Goal: Information Seeking & Learning: Learn about a topic

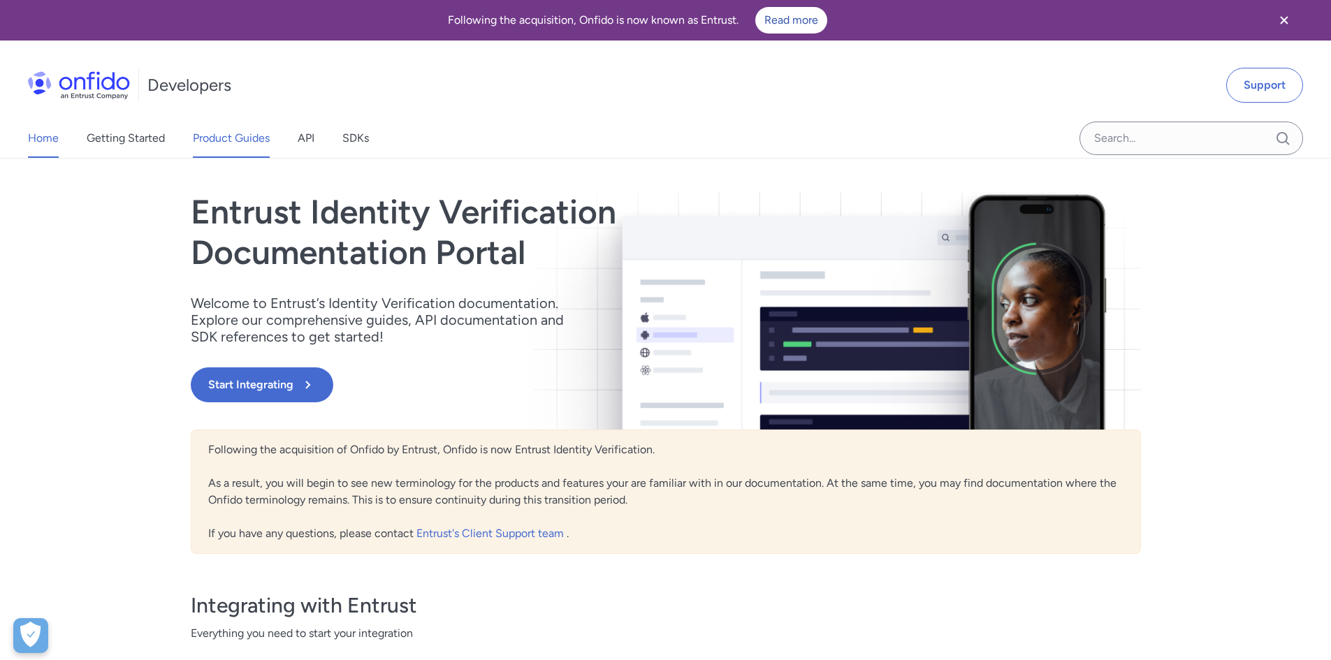
click at [256, 129] on link "Product Guides" at bounding box center [231, 138] width 77 height 39
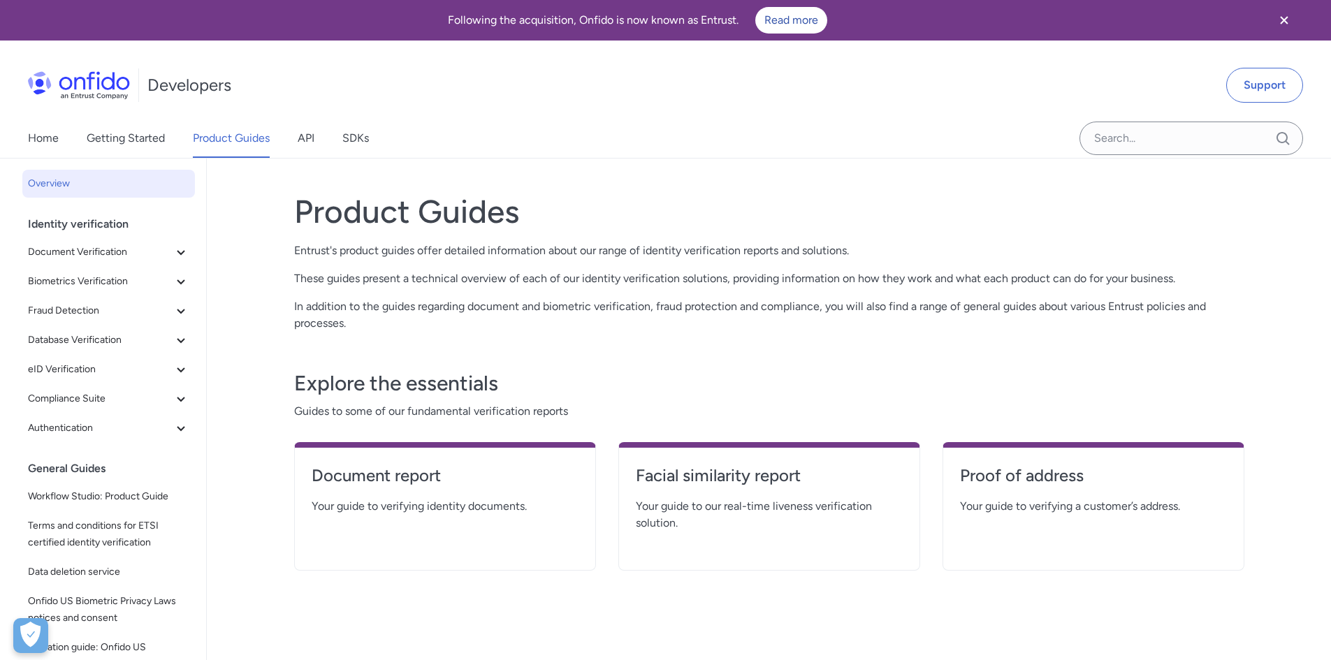
click at [316, 135] on div "Home Getting Started Product Guides API SDKs" at bounding box center [212, 138] width 425 height 39
click at [305, 133] on link "API" at bounding box center [306, 138] width 17 height 39
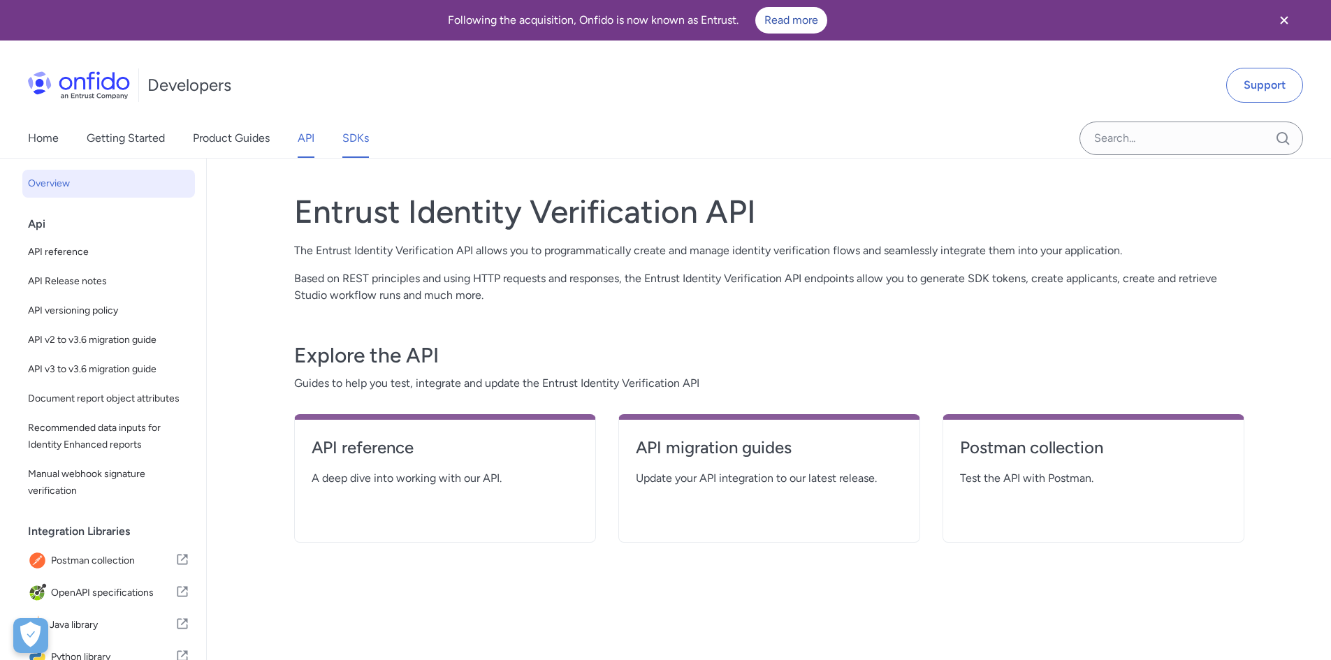
click at [344, 154] on link "SDKs" at bounding box center [355, 138] width 27 height 39
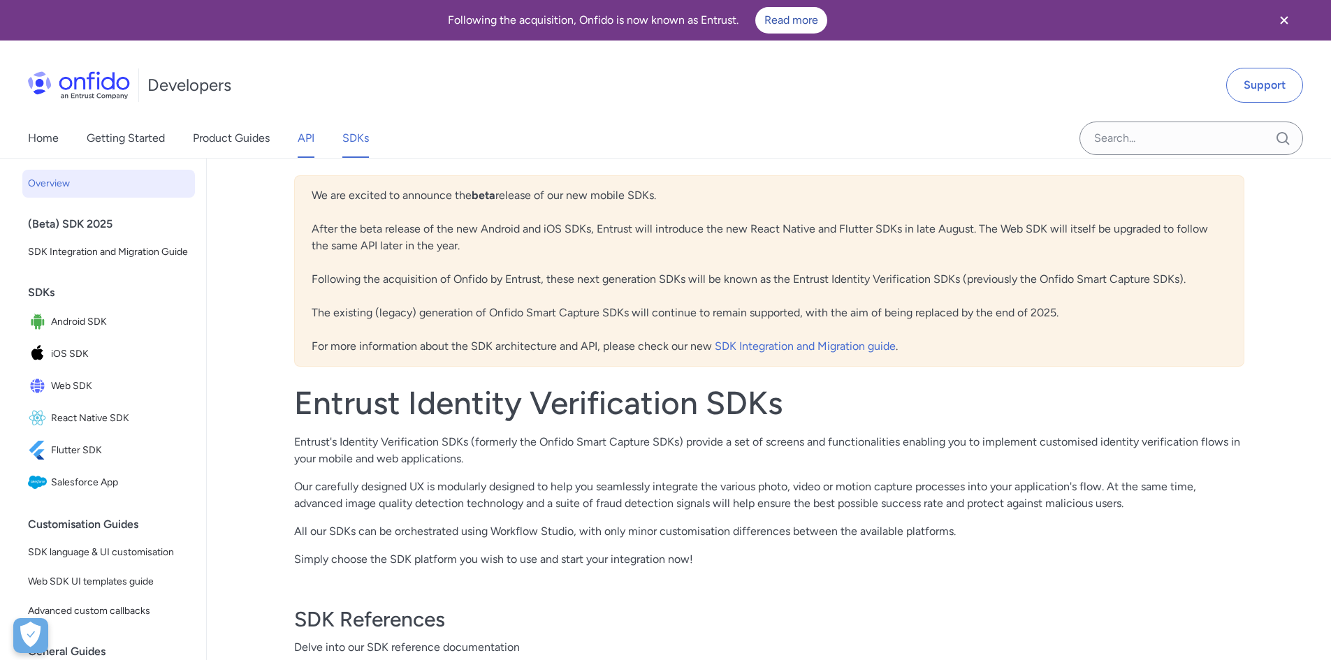
click at [305, 142] on link "API" at bounding box center [306, 138] width 17 height 39
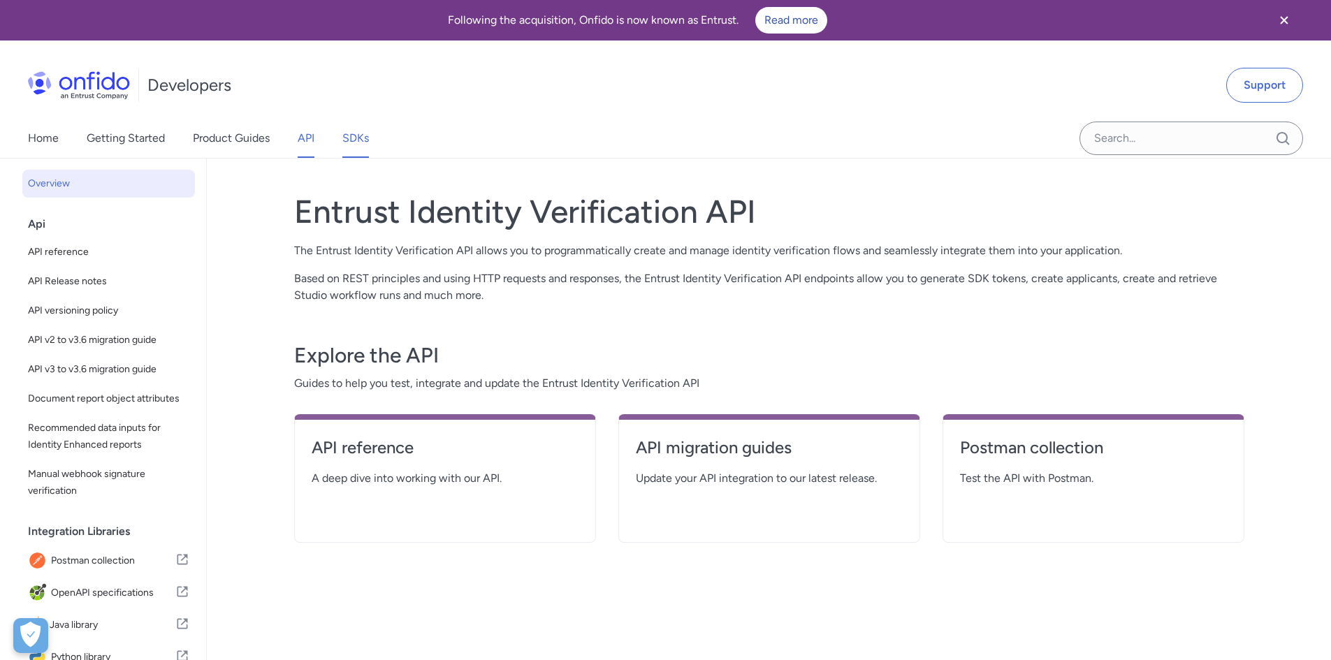
click at [367, 138] on link "SDKs" at bounding box center [355, 138] width 27 height 39
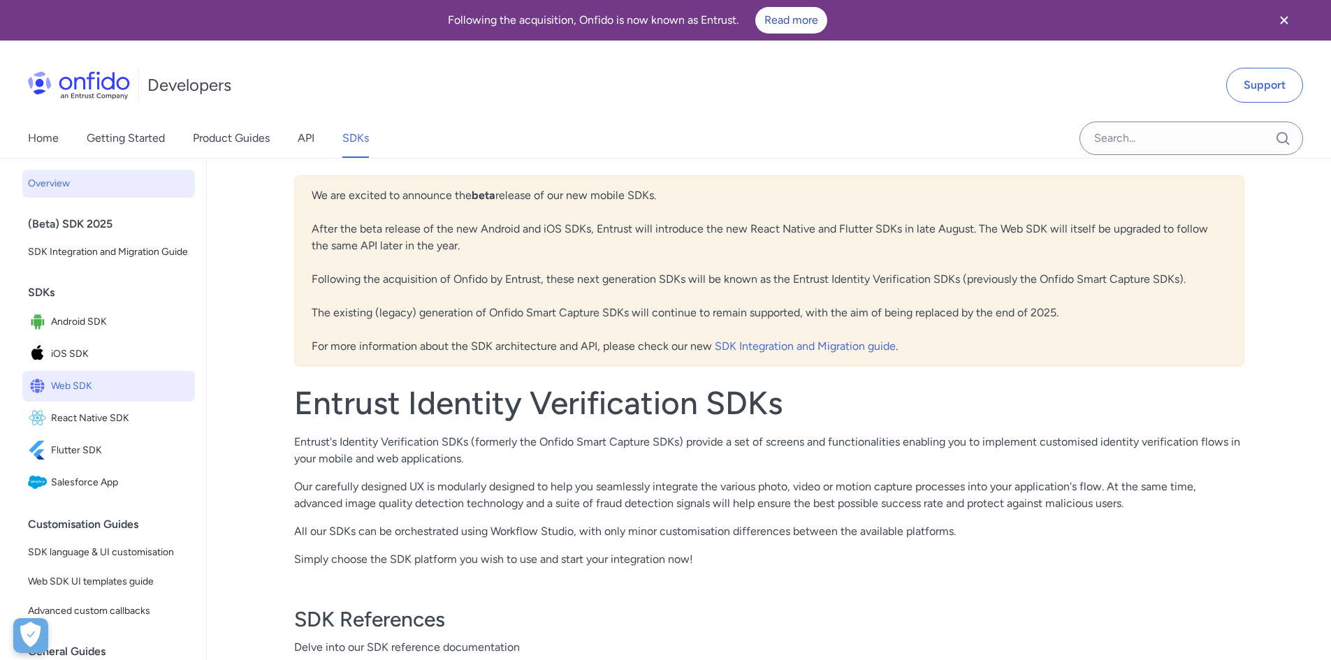
click at [148, 396] on span "Web SDK" at bounding box center [120, 386] width 138 height 20
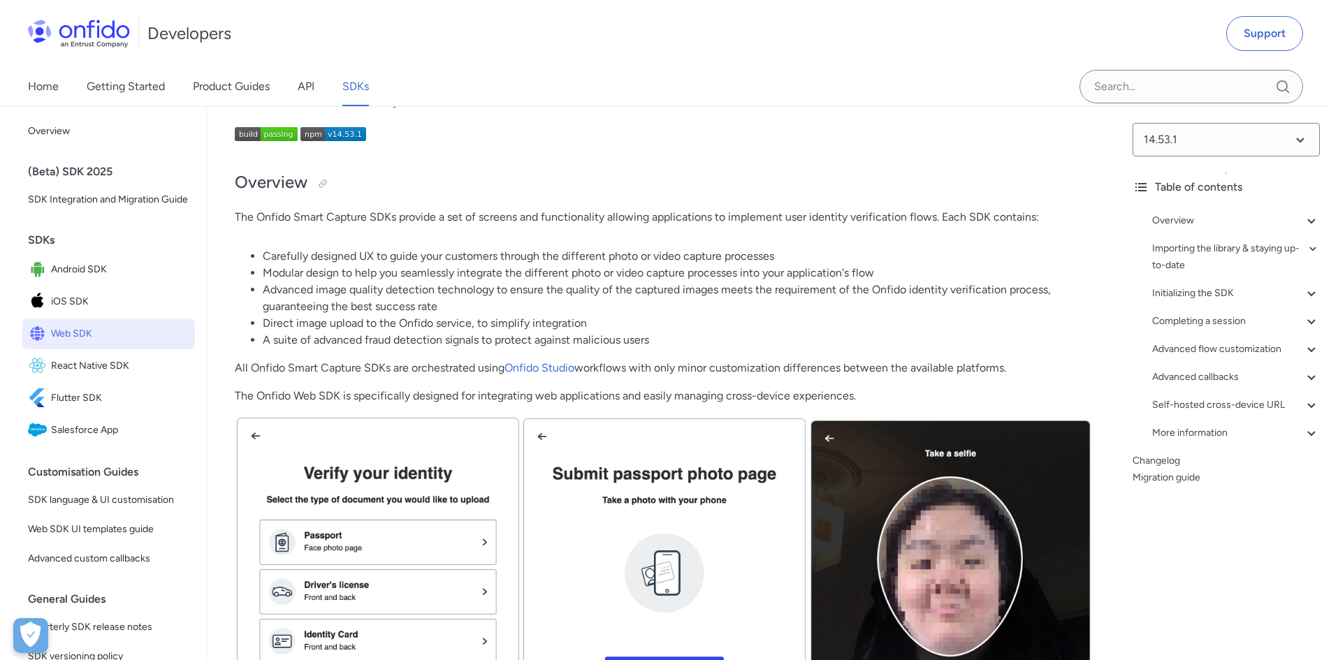
scroll to position [279, 0]
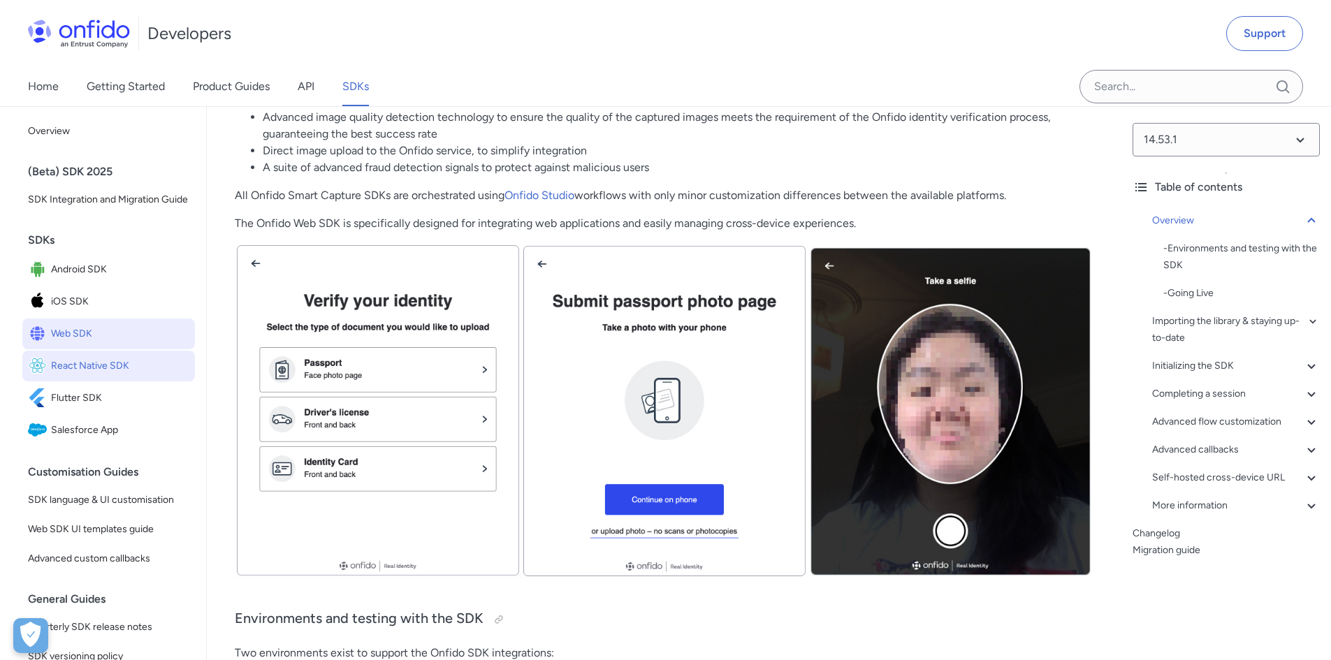
click at [113, 376] on span "React Native SDK" at bounding box center [120, 366] width 138 height 20
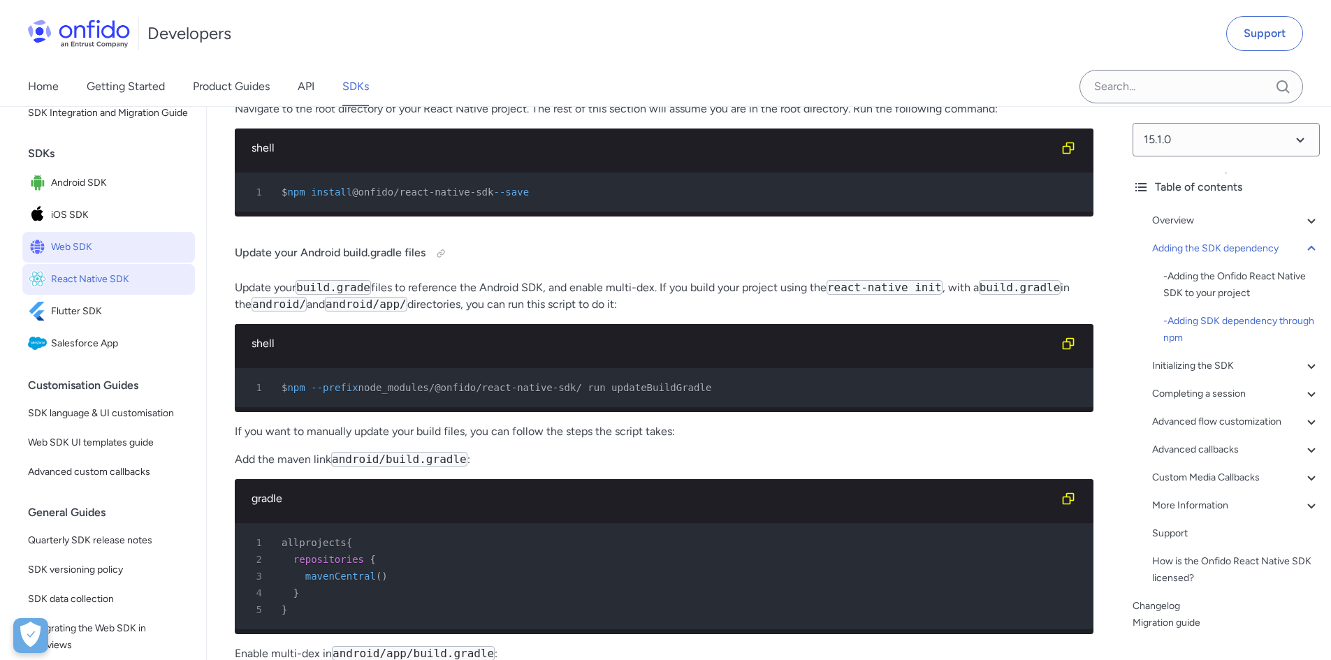
scroll to position [140, 0]
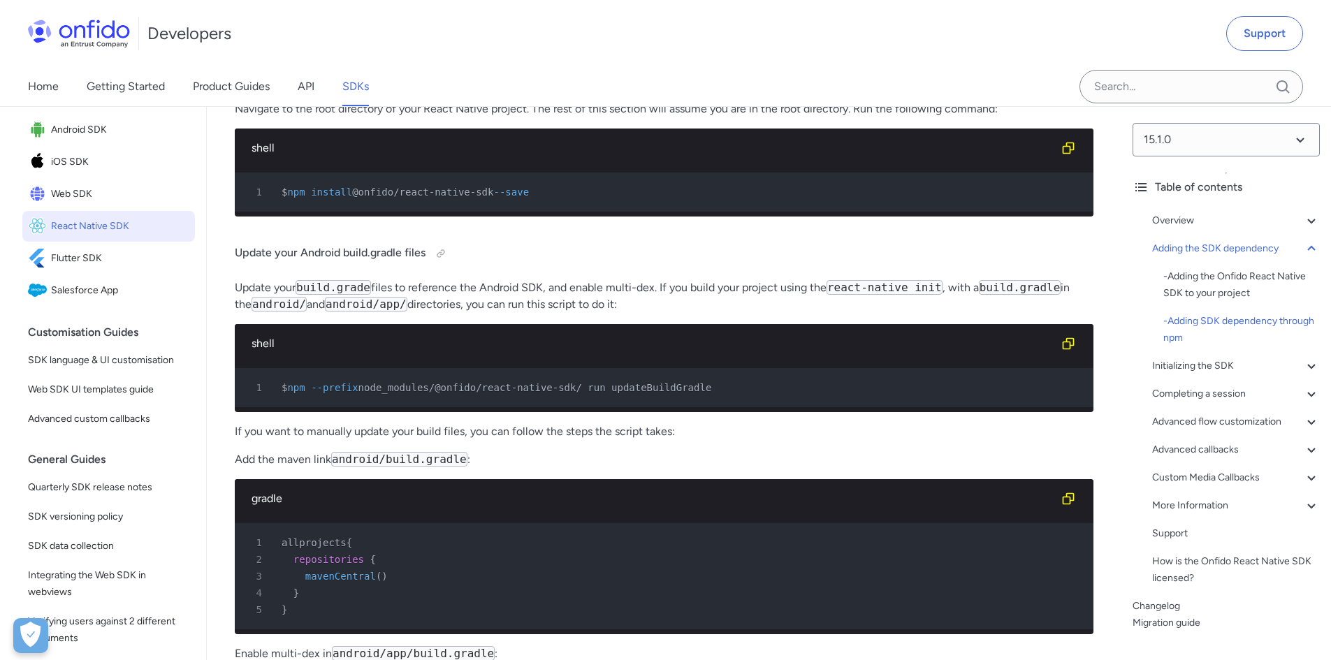
click at [319, 90] on div "Home Getting Started Product Guides API SDKs" at bounding box center [212, 86] width 425 height 39
click at [298, 83] on link "API" at bounding box center [306, 86] width 17 height 39
